Goal: Task Accomplishment & Management: Use online tool/utility

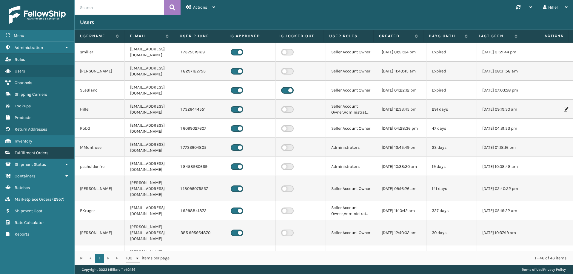
click at [40, 152] on span "Fulfillment Orders" at bounding box center [32, 153] width 34 height 5
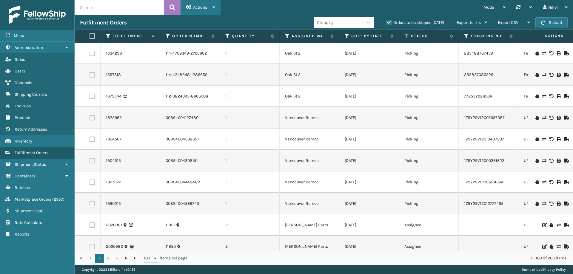
click at [201, 10] on div "Actions" at bounding box center [200, 7] width 29 height 15
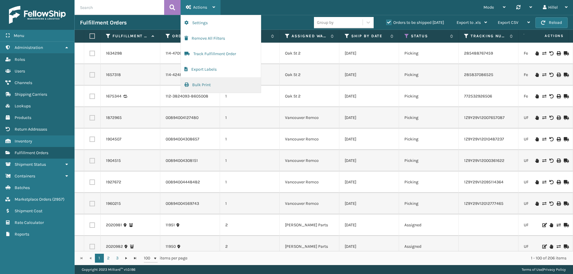
click at [223, 90] on button "Bulk Print" at bounding box center [221, 85] width 80 height 16
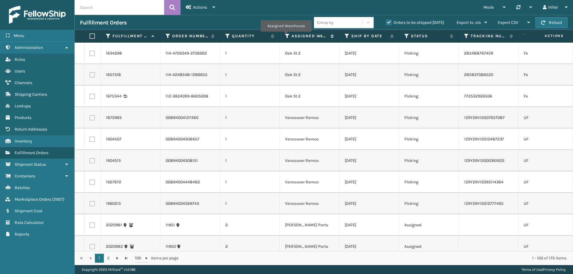
click at [286, 36] on icon at bounding box center [287, 35] width 5 height 5
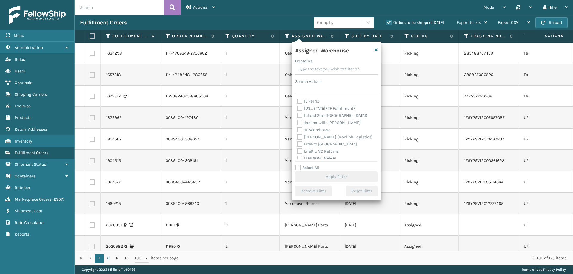
scroll to position [88, 0]
click at [319, 133] on div "[PERSON_NAME] Parts" at bounding box center [336, 136] width 79 height 7
click at [320, 135] on label "[PERSON_NAME] Parts" at bounding box center [322, 135] width 50 height 5
click at [297, 135] on input "[PERSON_NAME] Parts" at bounding box center [297, 135] width 0 height 4
checkbox input "true"
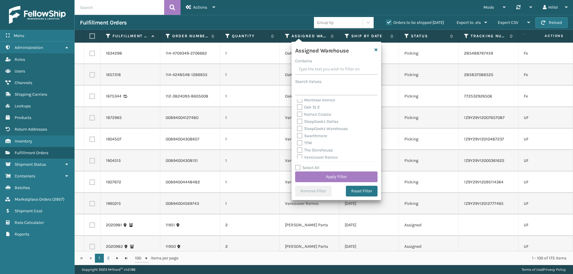
scroll to position [148, 0]
click at [323, 134] on label "Swarthmore" at bounding box center [312, 133] width 30 height 5
click at [297, 134] on input "Swarthmore" at bounding box center [297, 132] width 0 height 4
checkbox input "true"
click at [335, 174] on button "Apply Filter" at bounding box center [336, 177] width 82 height 11
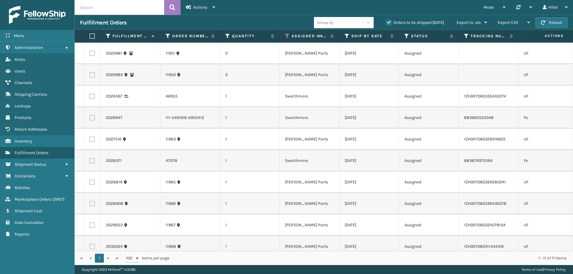
click at [91, 37] on label at bounding box center [92, 35] width 4 height 5
click at [90, 37] on input "checkbox" at bounding box center [90, 36] width 0 height 4
checkbox input "true"
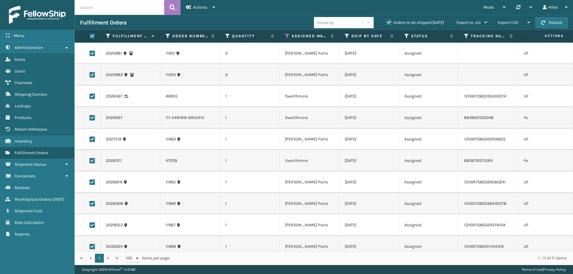
checkbox input "true"
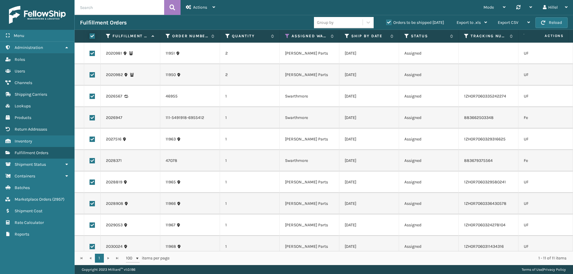
checkbox input "true"
click at [91, 52] on label at bounding box center [92, 53] width 5 height 5
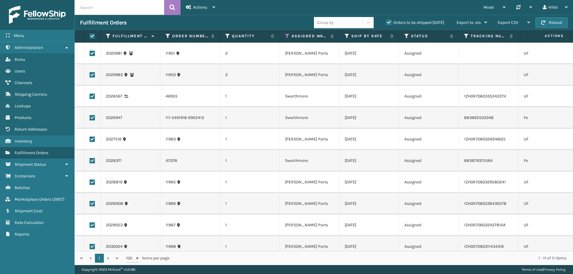
click at [90, 52] on input "checkbox" at bounding box center [90, 53] width 0 height 4
checkbox input "false"
click at [93, 76] on label at bounding box center [92, 74] width 5 height 5
click at [90, 76] on input "checkbox" at bounding box center [90, 74] width 0 height 4
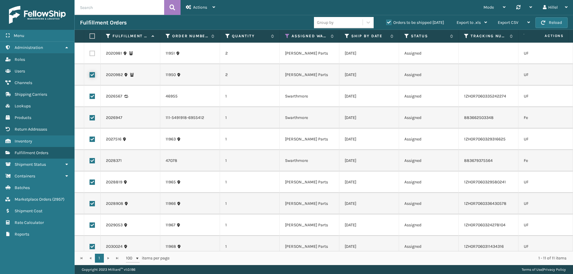
checkbox input "false"
click at [207, 8] on span "Actions" at bounding box center [200, 7] width 14 height 5
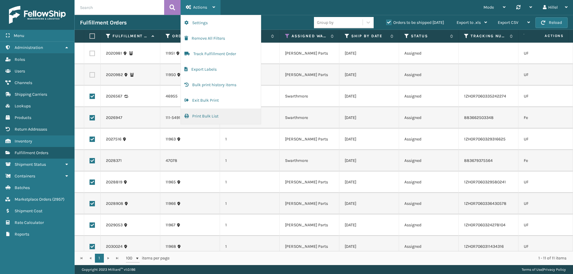
click at [216, 116] on button "Print Bulk List" at bounding box center [221, 117] width 80 height 16
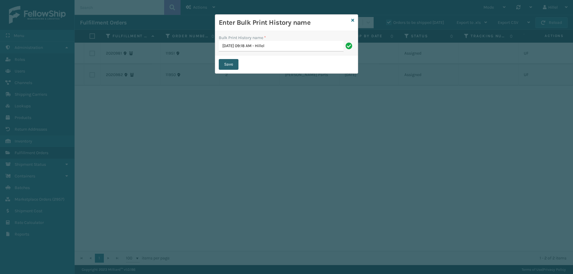
click at [236, 64] on button "Save" at bounding box center [229, 64] width 20 height 11
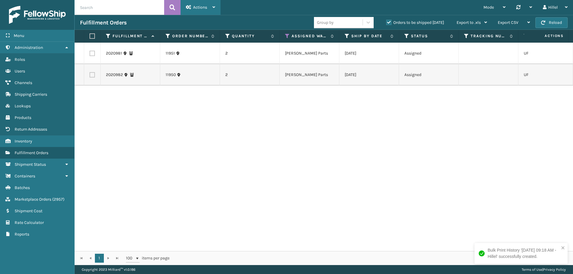
click at [200, 8] on span "Actions" at bounding box center [200, 7] width 14 height 5
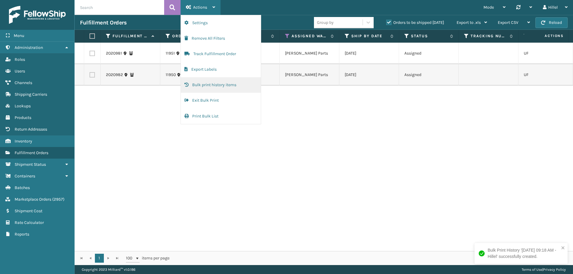
click at [221, 87] on button "Bulk print history items" at bounding box center [221, 85] width 80 height 16
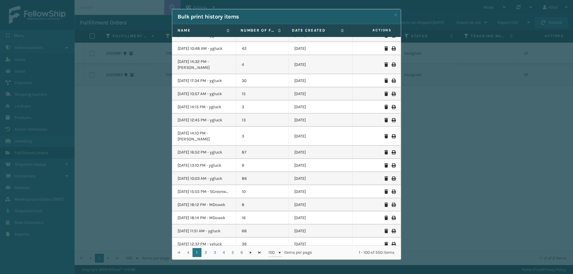
scroll to position [956, 0]
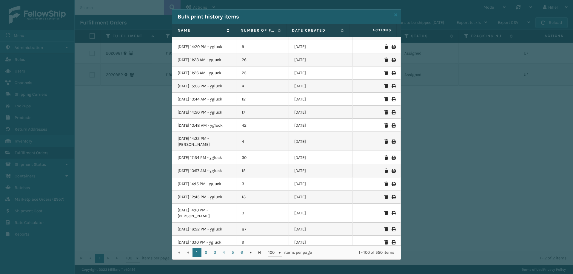
click at [189, 29] on label "Name" at bounding box center [201, 30] width 46 height 5
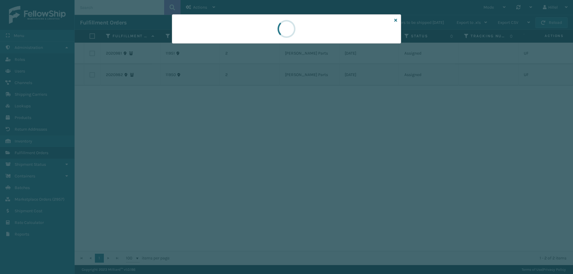
scroll to position [0, 0]
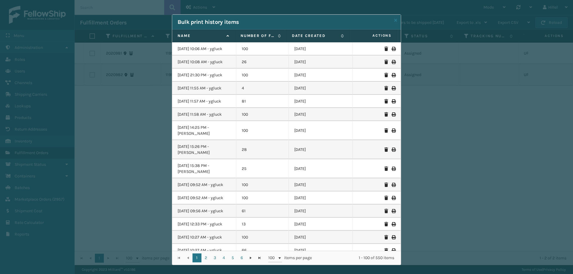
click at [185, 37] on label "Name" at bounding box center [201, 35] width 46 height 5
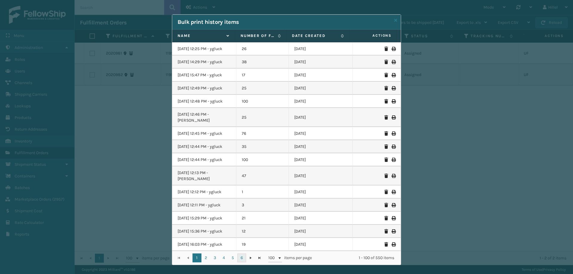
click at [238, 256] on link "6" at bounding box center [241, 258] width 9 height 9
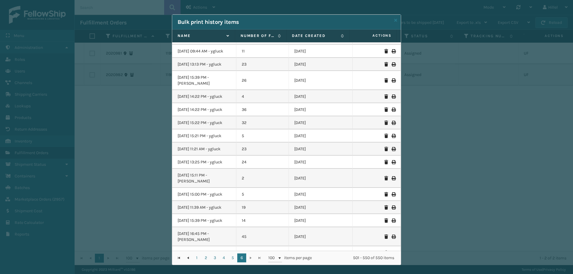
scroll to position [209, 0]
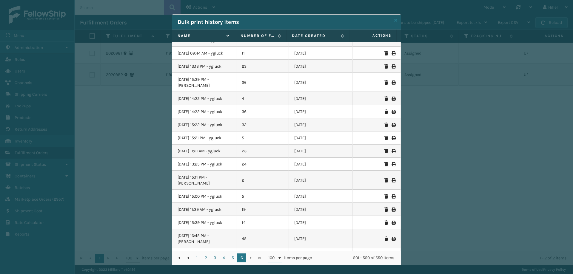
click at [272, 260] on span "100" at bounding box center [272, 258] width 9 height 6
click at [272, 253] on li "100" at bounding box center [272, 251] width 13 height 6
click at [256, 259] on div "1 2 3 4 5 6 1 2 3 4 5 6 100 items per page 501 - 550 of 550 items" at bounding box center [286, 258] width 229 height 14
click at [177, 257] on span "Go to the first page" at bounding box center [179, 258] width 5 height 5
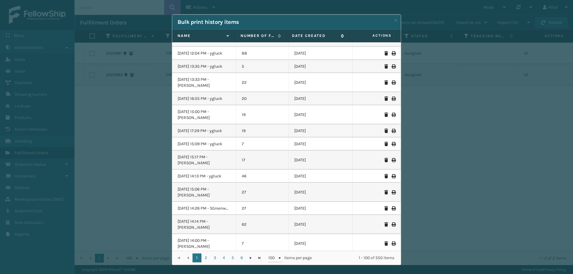
scroll to position [1045, 0]
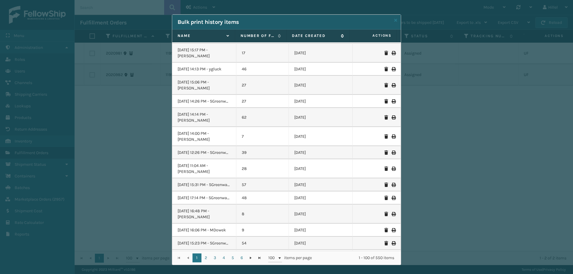
click at [302, 36] on label "Date created" at bounding box center [315, 35] width 46 height 5
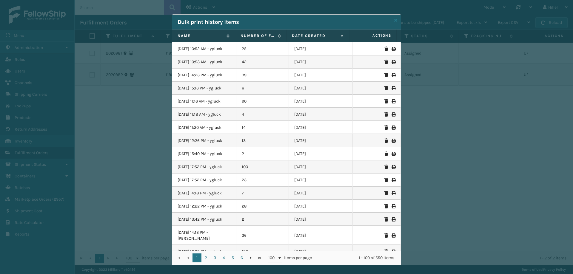
click at [314, 37] on label "Date created" at bounding box center [315, 35] width 46 height 5
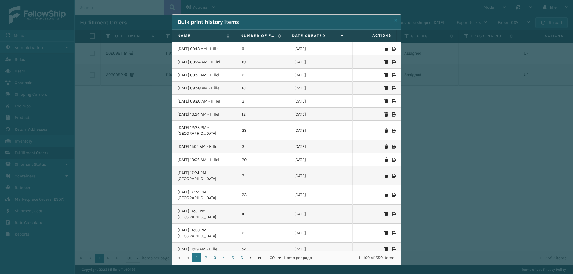
click at [392, 49] on icon at bounding box center [394, 49] width 4 height 4
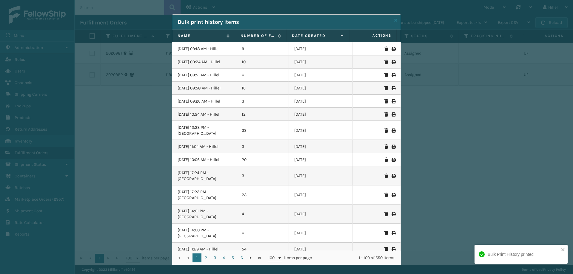
click at [395, 21] on icon at bounding box center [396, 20] width 3 height 4
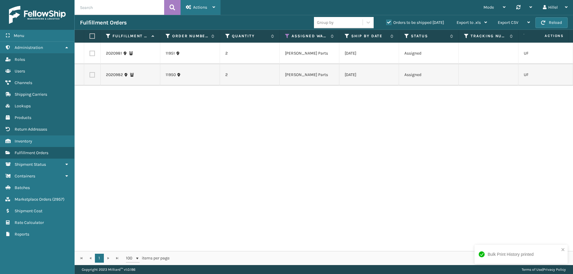
click at [193, 6] on div "Actions" at bounding box center [200, 7] width 29 height 15
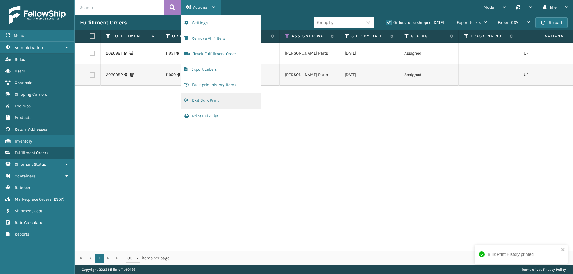
click at [214, 103] on button "Exit Bulk Print" at bounding box center [221, 101] width 80 height 16
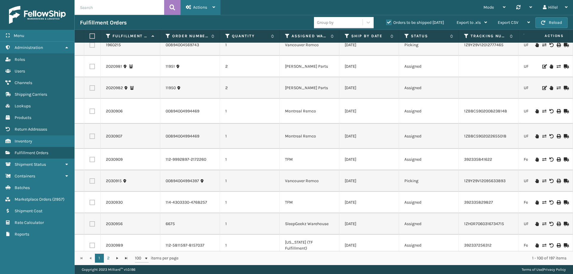
scroll to position [269, 0]
